Goal: Task Accomplishment & Management: Manage account settings

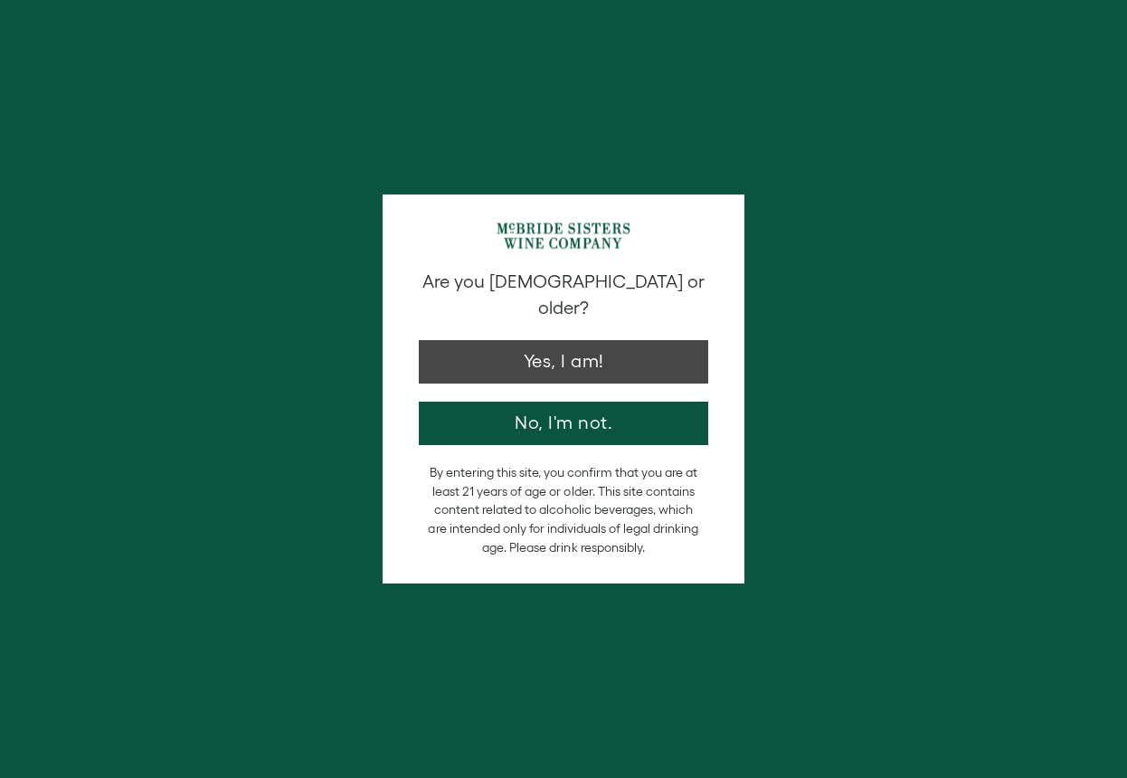
click at [567, 344] on button "Yes, I am!" at bounding box center [563, 361] width 289 height 43
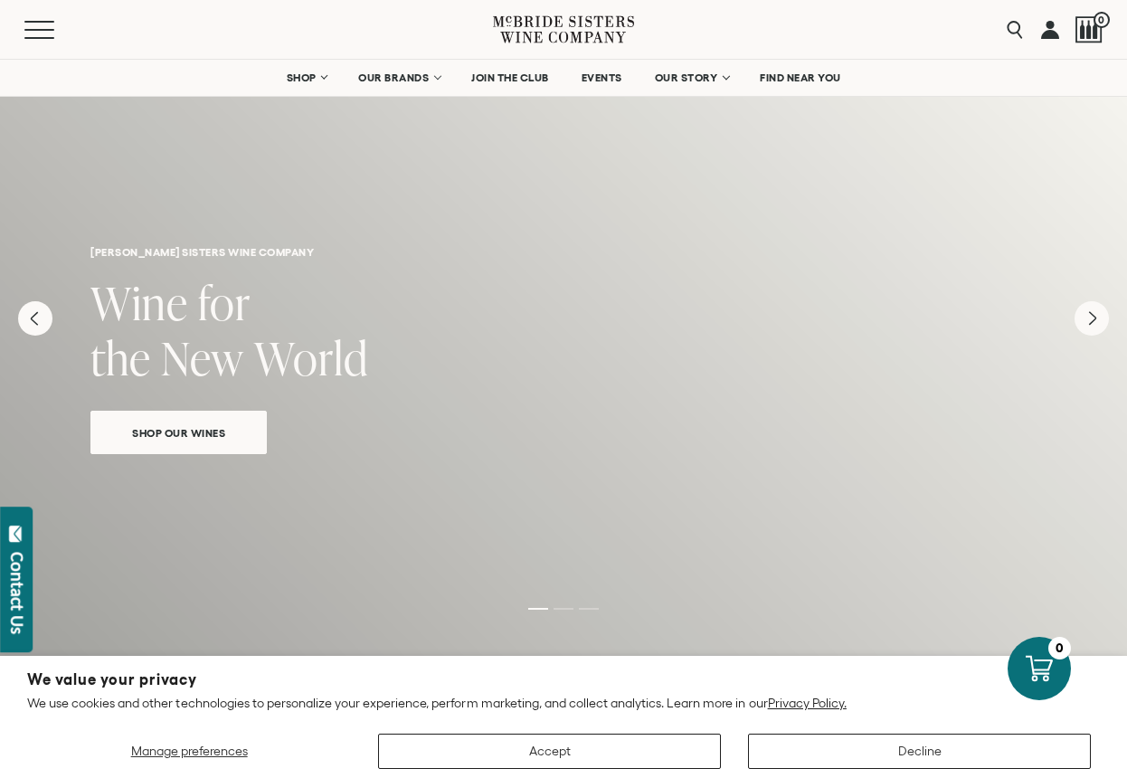
click at [1047, 41] on link at bounding box center [1050, 29] width 18 height 59
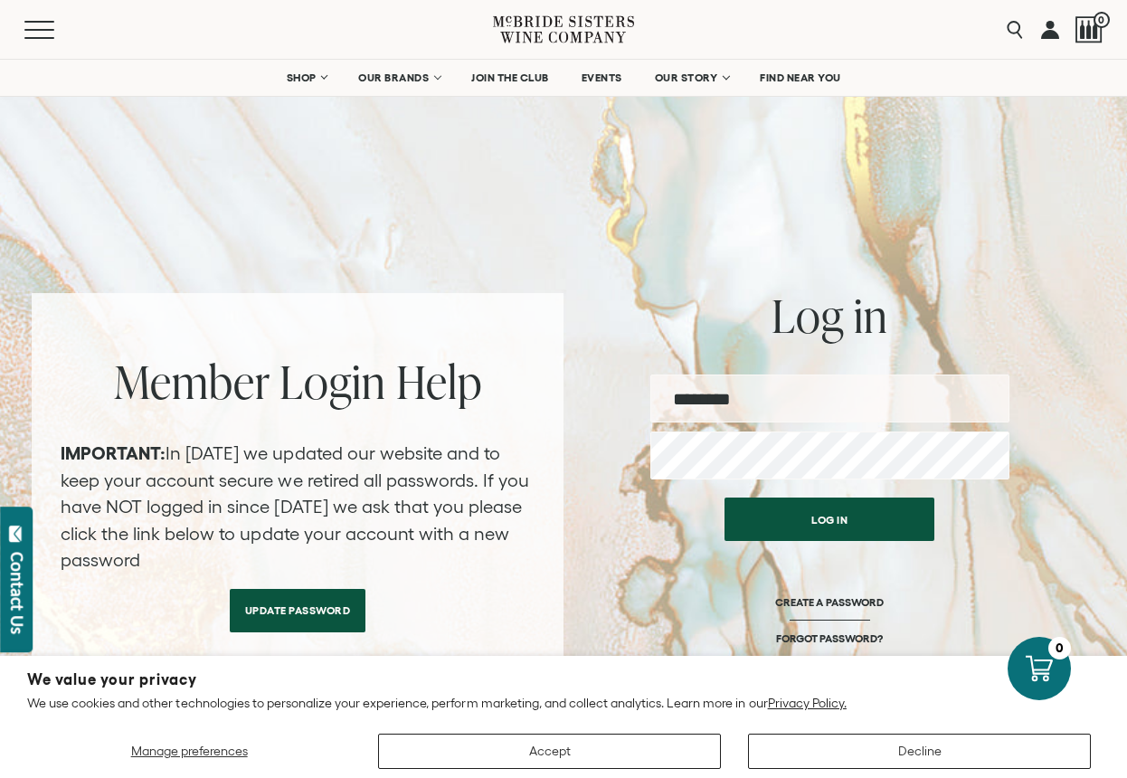
type input "**********"
click at [773, 526] on button "Log in" at bounding box center [829, 518] width 210 height 43
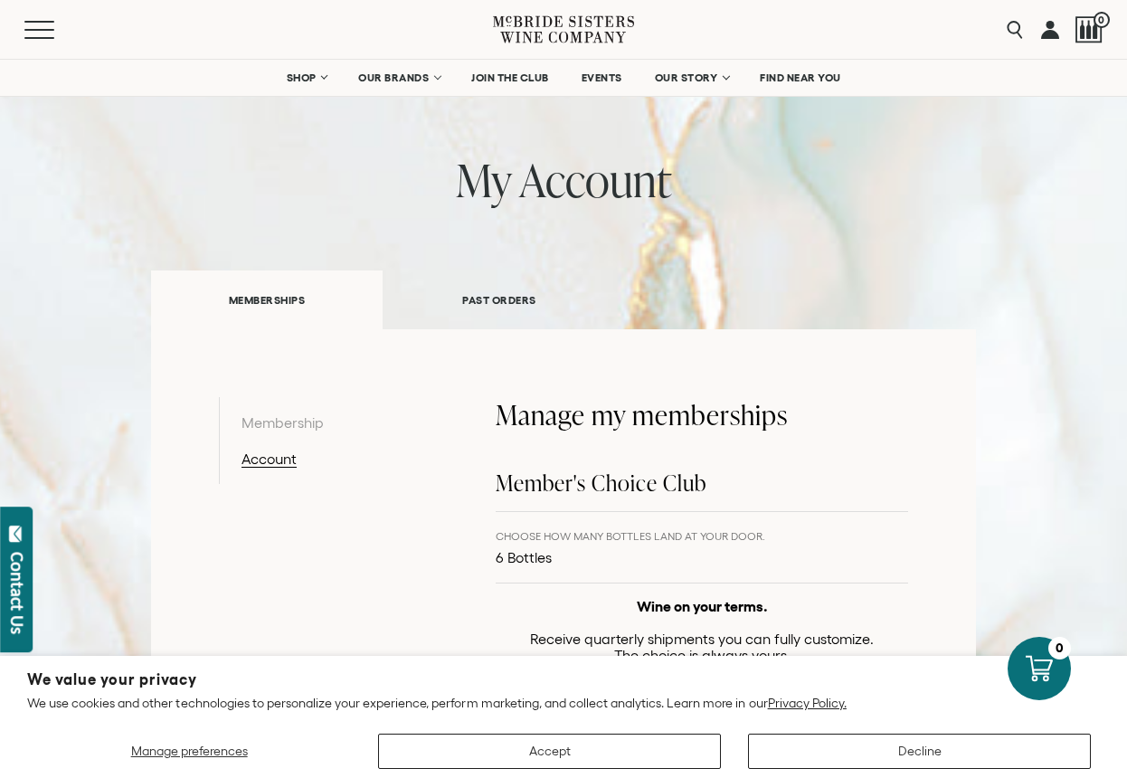
scroll to position [93, 0]
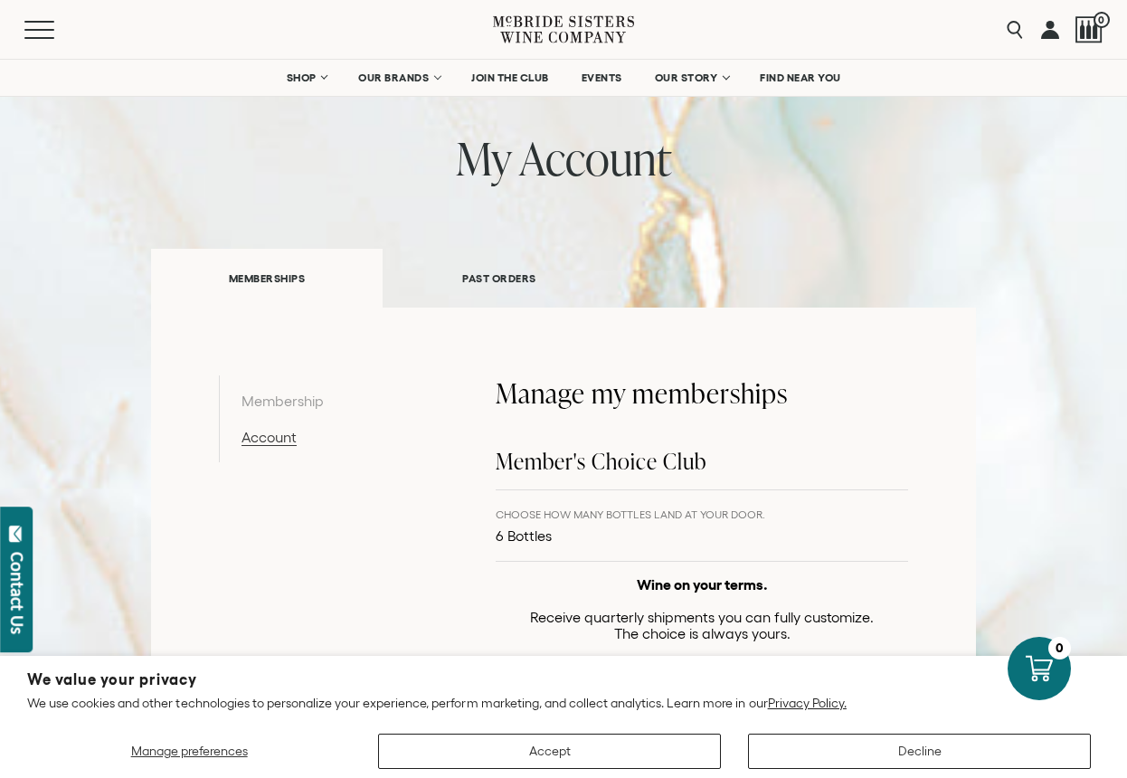
click at [288, 437] on link "Account" at bounding box center [334, 437] width 187 height 22
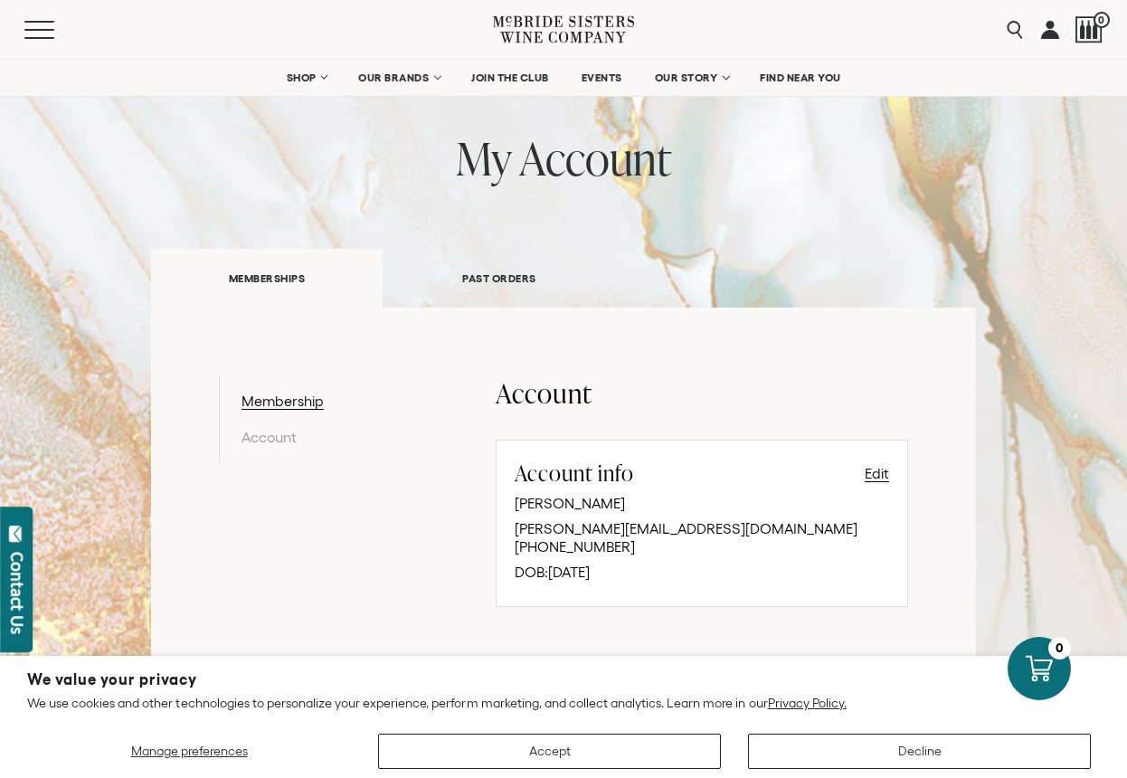
click at [494, 274] on link "PAST ORDERS" at bounding box center [498, 278] width 232 height 62
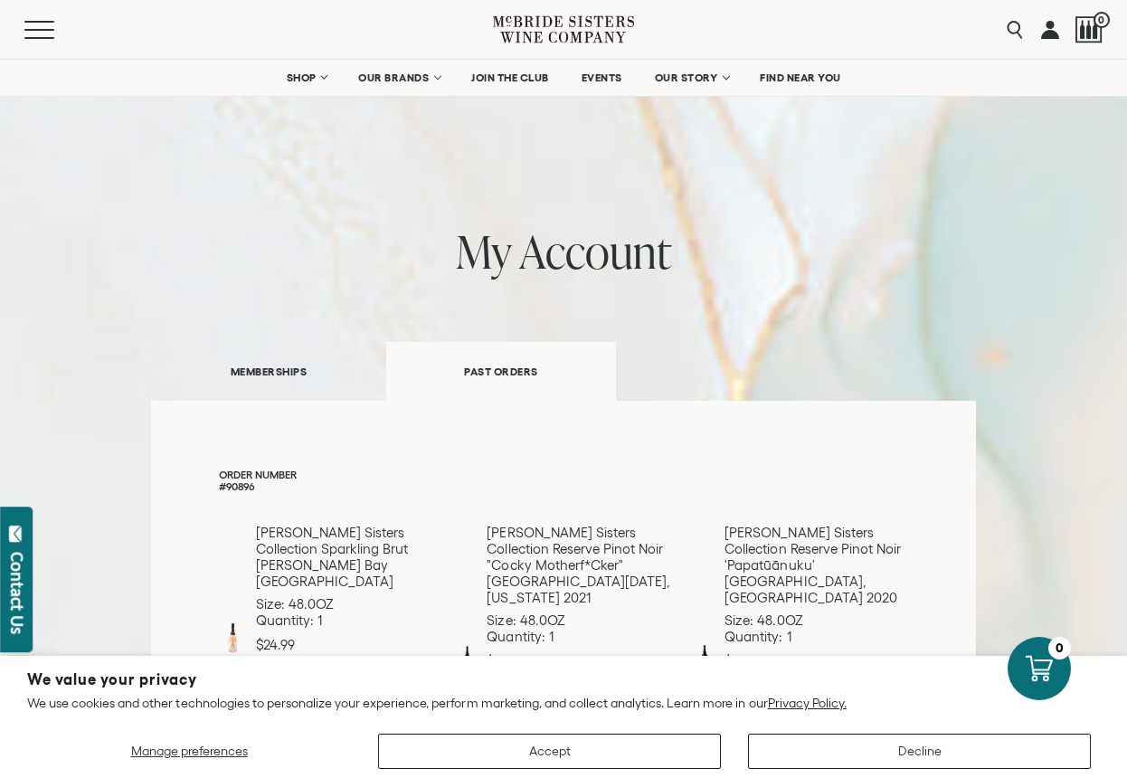
click at [304, 377] on link "MEMBERSHIPS" at bounding box center [268, 371] width 235 height 62
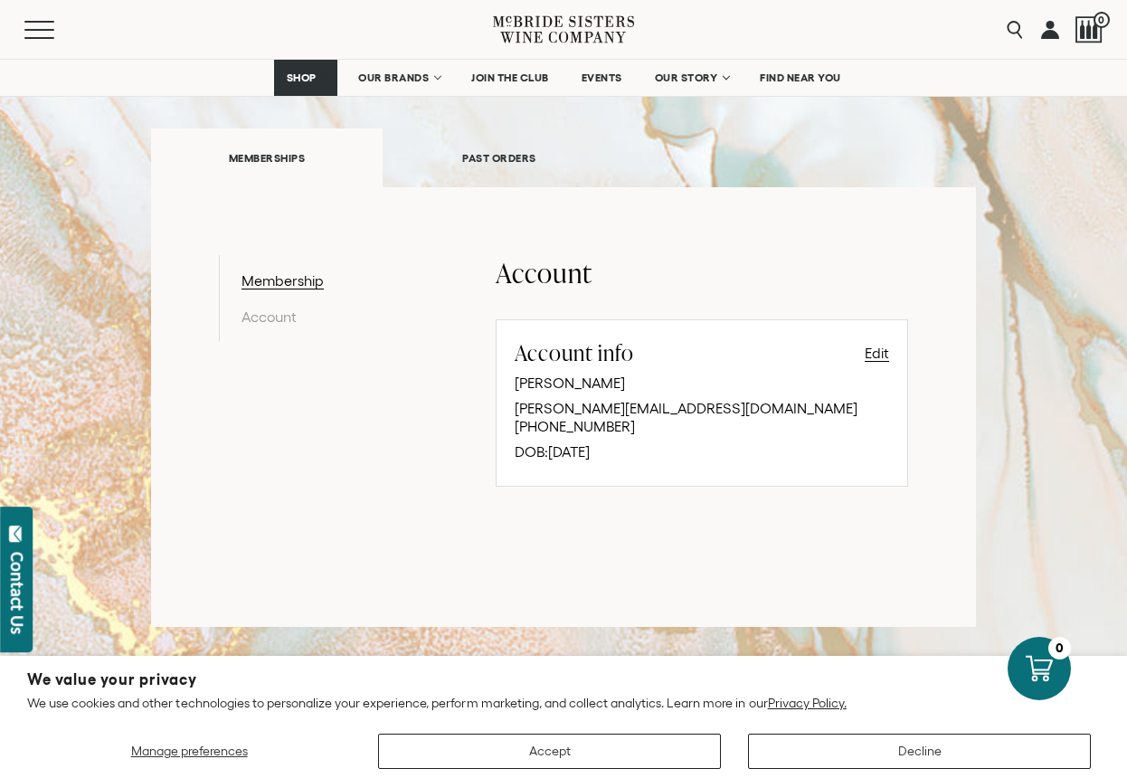
scroll to position [208, 0]
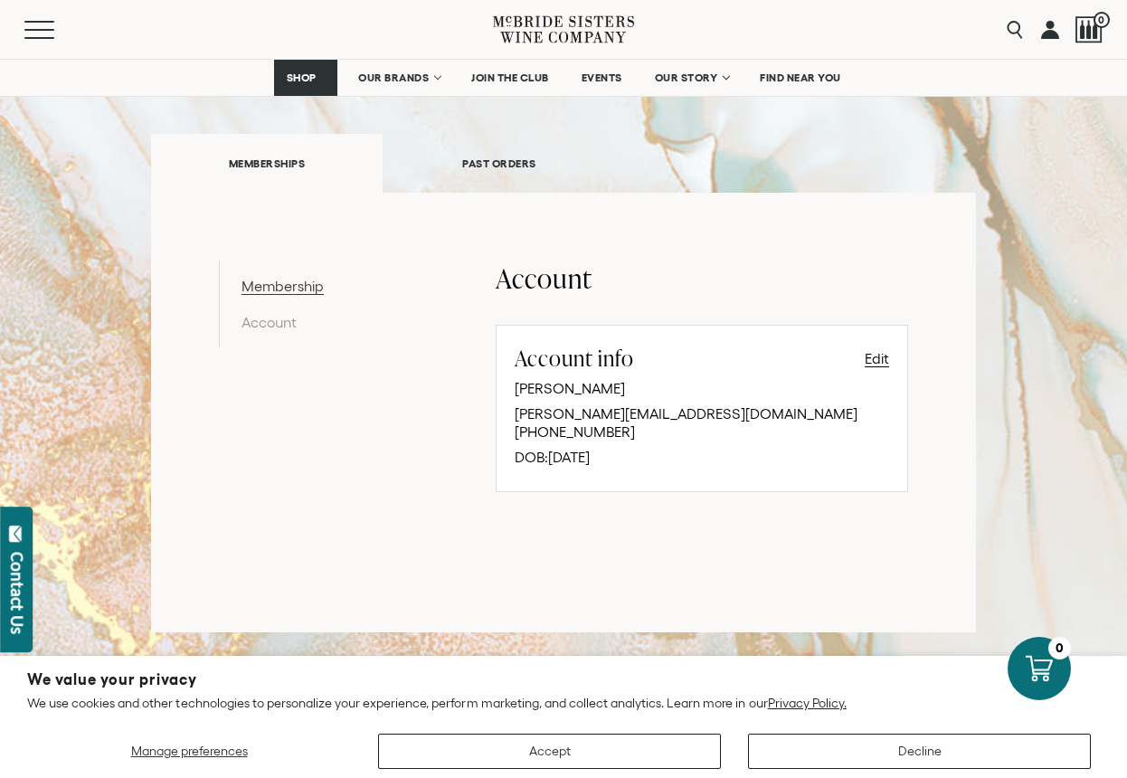
click at [304, 285] on link "Membership" at bounding box center [334, 286] width 187 height 22
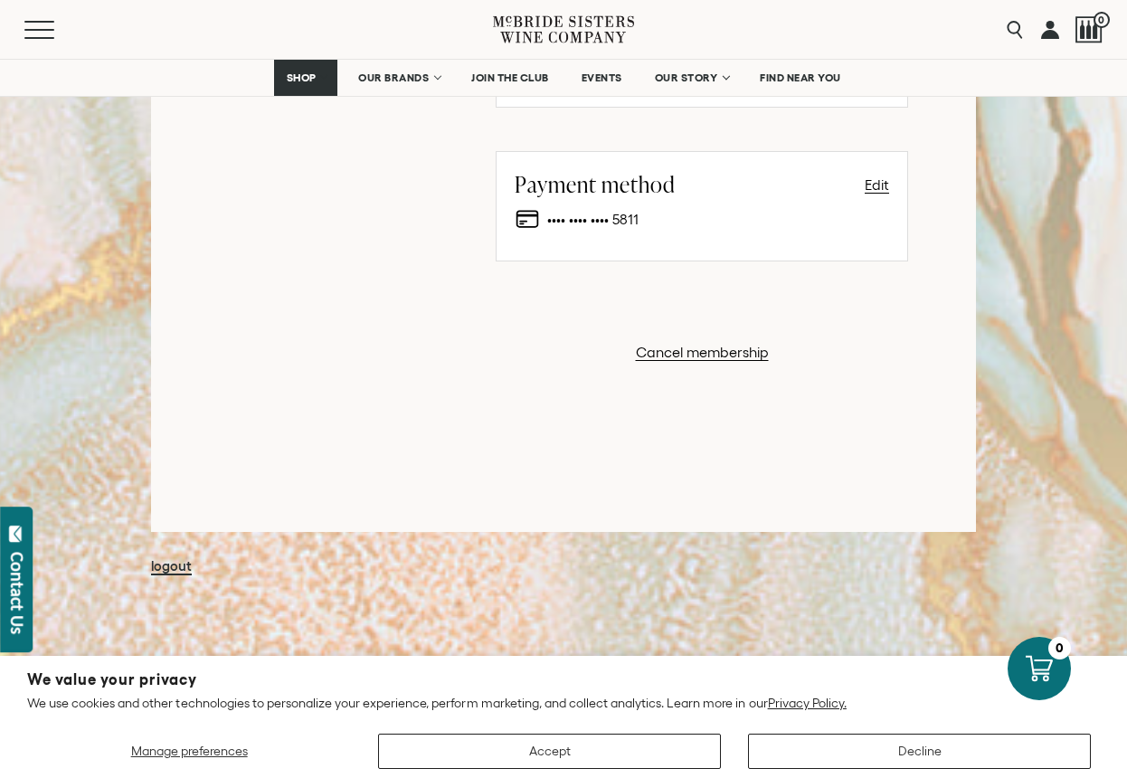
scroll to position [1276, 0]
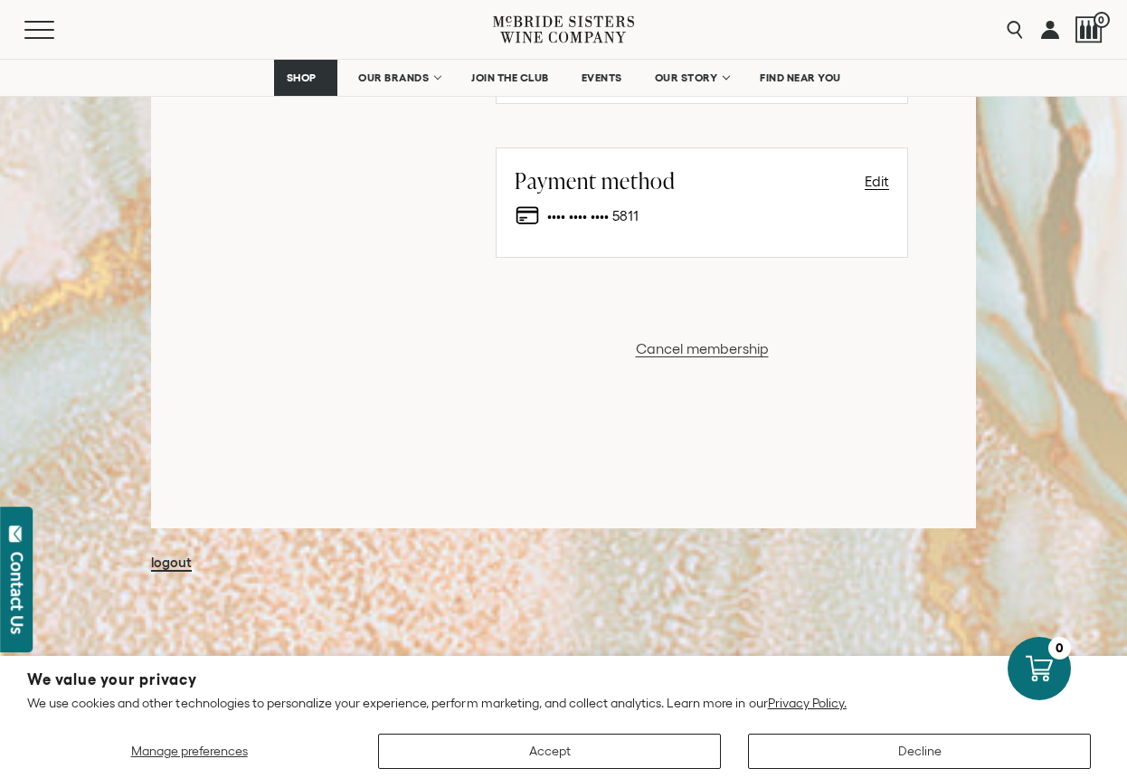
click at [671, 352] on button "Cancel membership" at bounding box center [702, 348] width 133 height 22
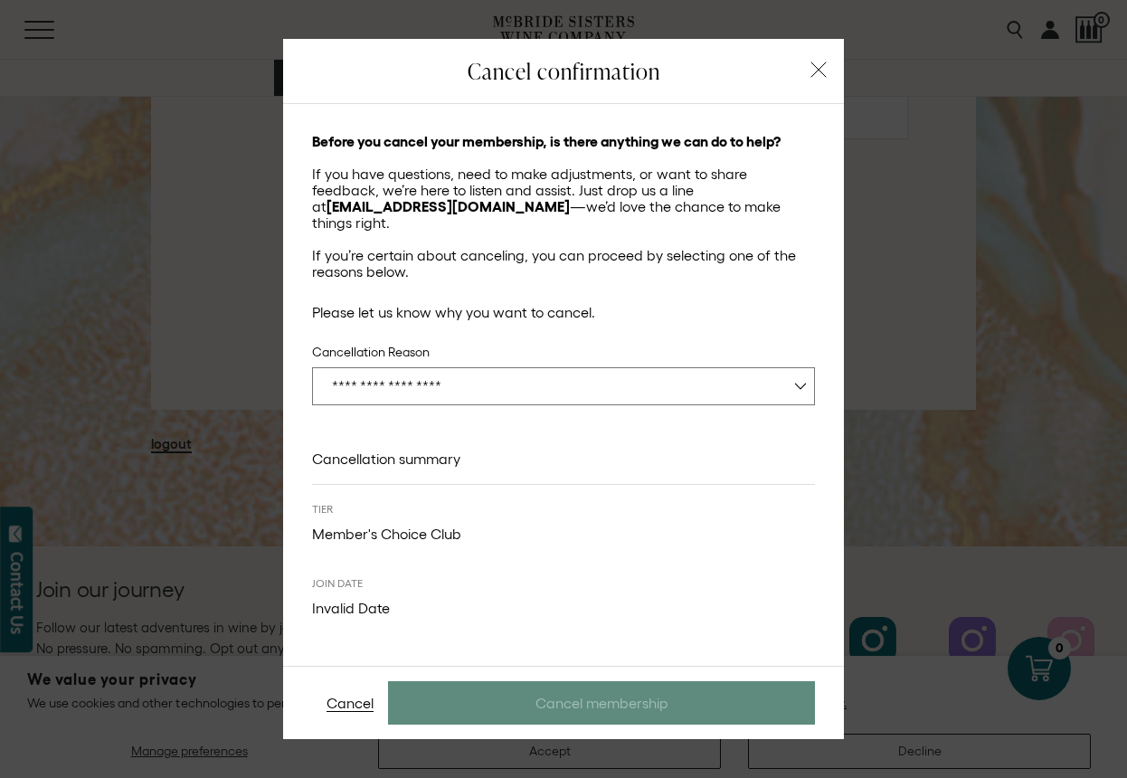
scroll to position [1370, 0]
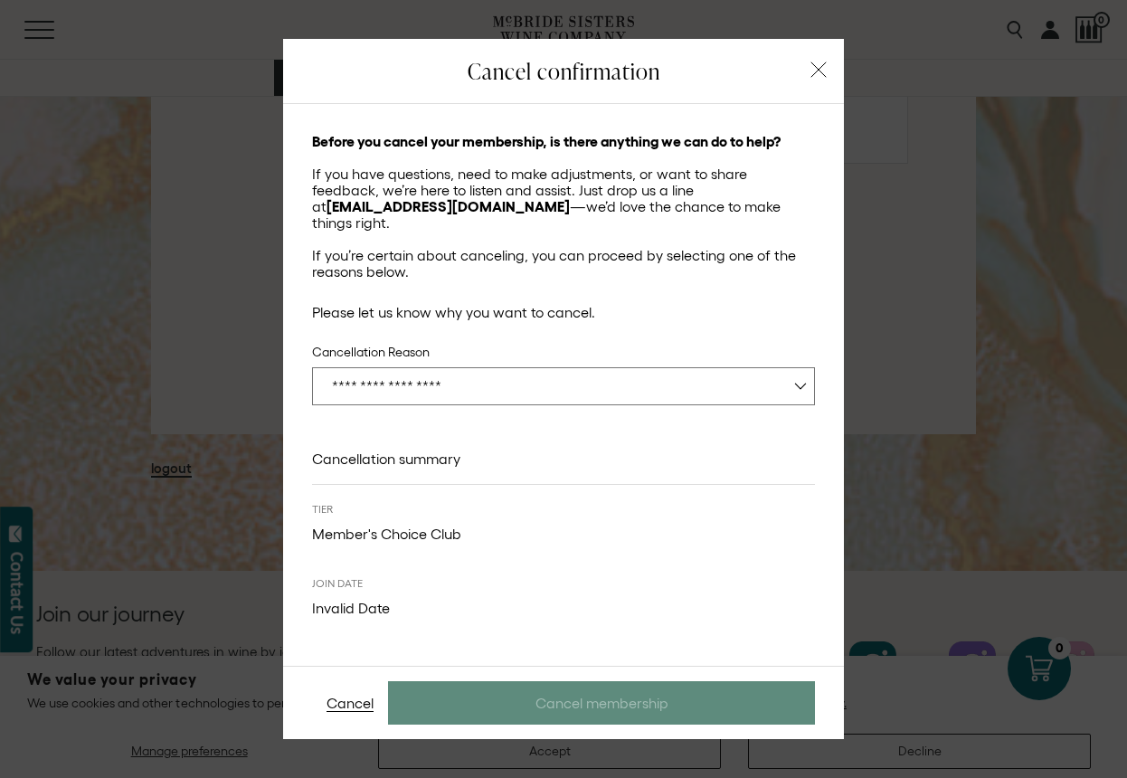
click at [816, 81] on button "button" at bounding box center [818, 69] width 25 height 25
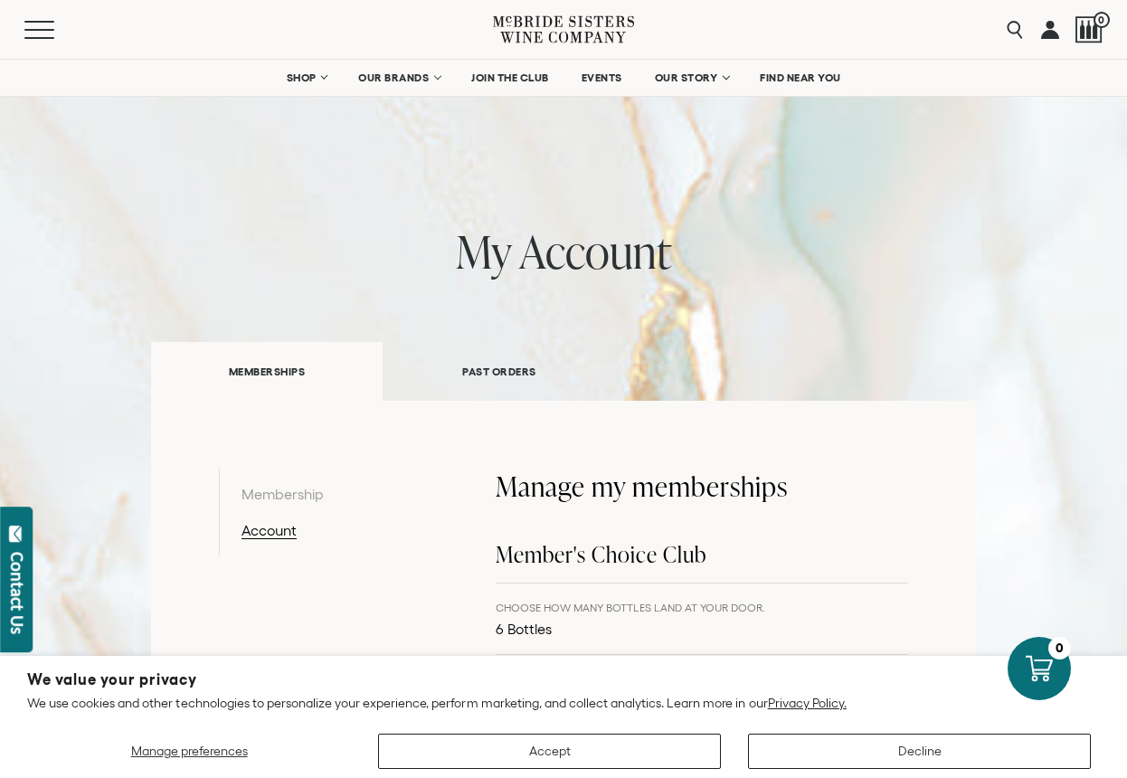
scroll to position [0, 0]
click at [1052, 40] on link at bounding box center [1050, 29] width 18 height 59
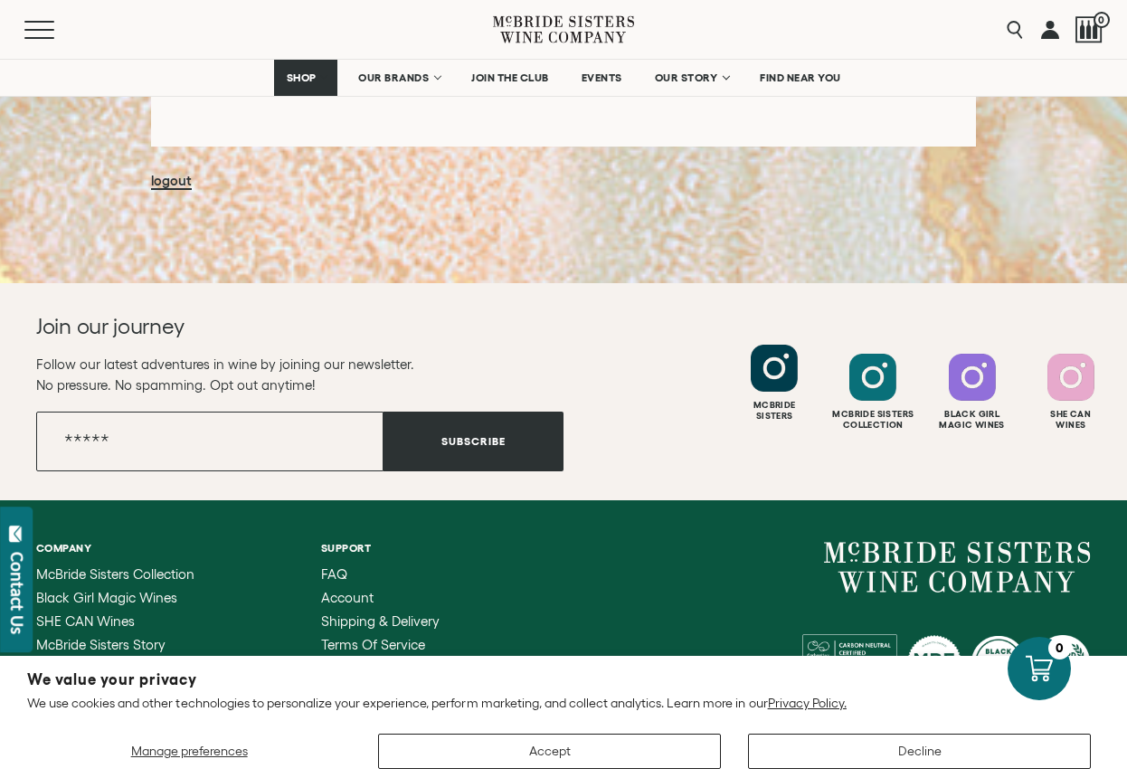
scroll to position [1654, 0]
